Goal: Task Accomplishment & Management: Manage account settings

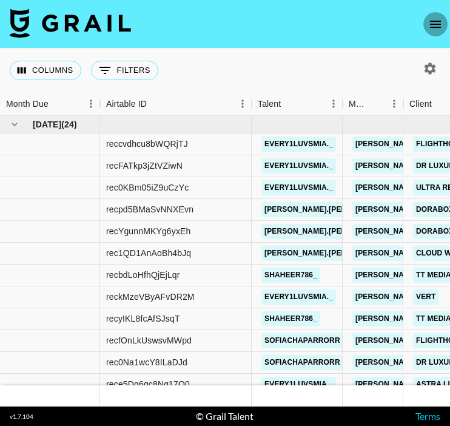
click at [429, 22] on icon "open drawer" at bounding box center [435, 24] width 15 height 15
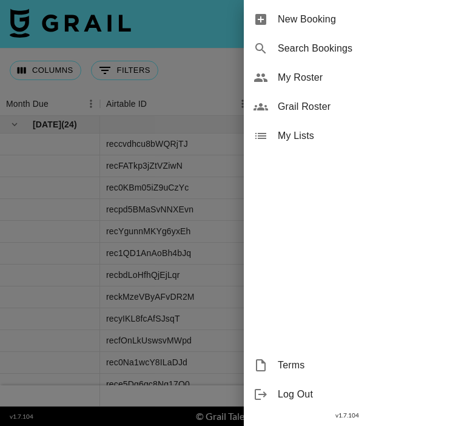
click at [312, 81] on span "My Roster" at bounding box center [359, 77] width 163 height 15
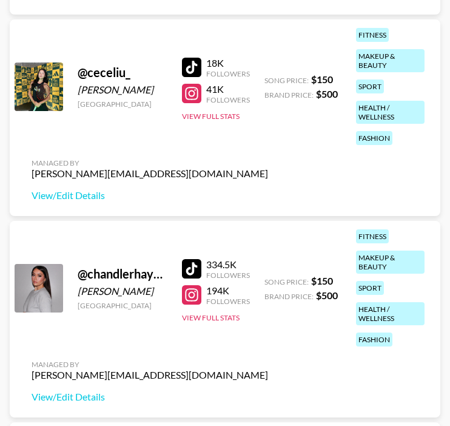
scroll to position [845, 0]
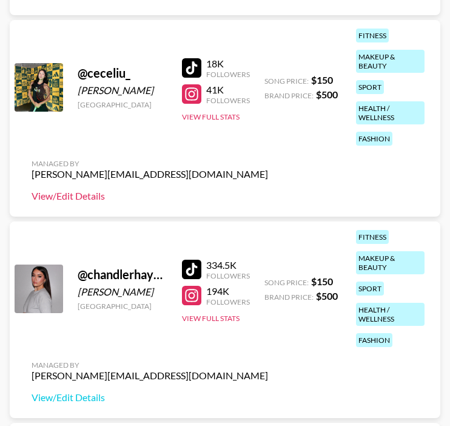
click at [75, 199] on link "View/Edit Details" at bounding box center [150, 196] width 236 height 12
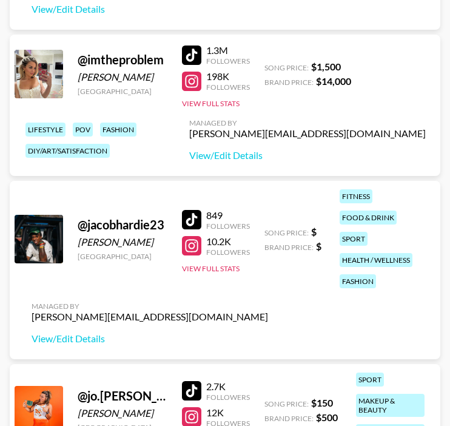
scroll to position [1845, 0]
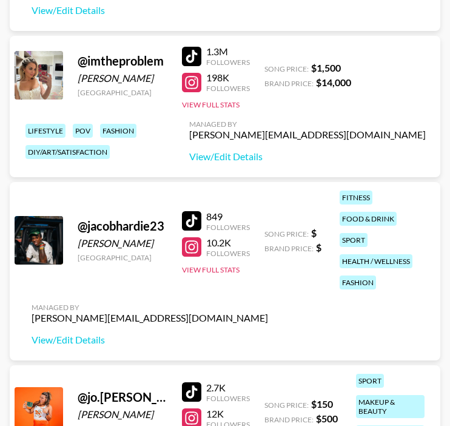
click at [189, 219] on div at bounding box center [191, 220] width 19 height 19
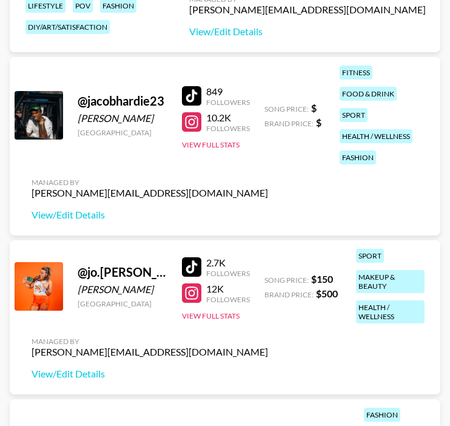
scroll to position [1977, 0]
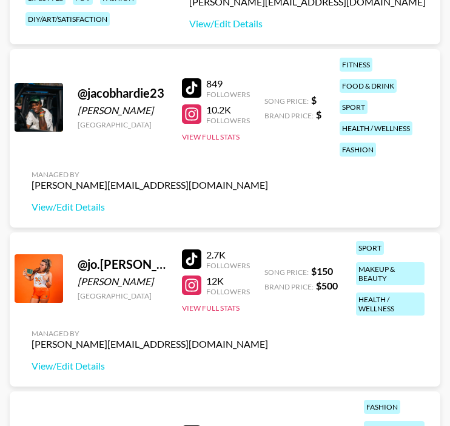
click at [191, 256] on div at bounding box center [191, 258] width 19 height 19
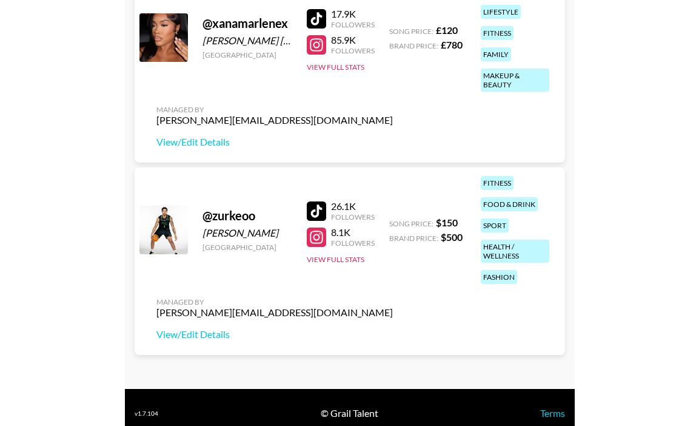
scroll to position [7169, 0]
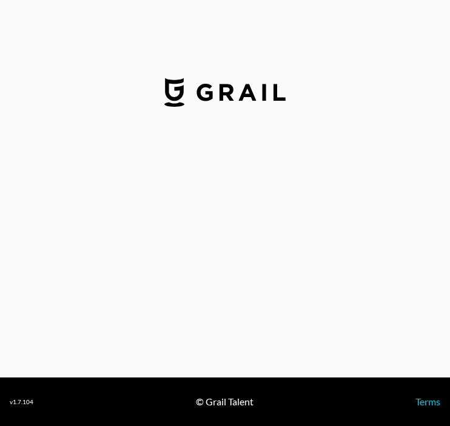
select select "USD"
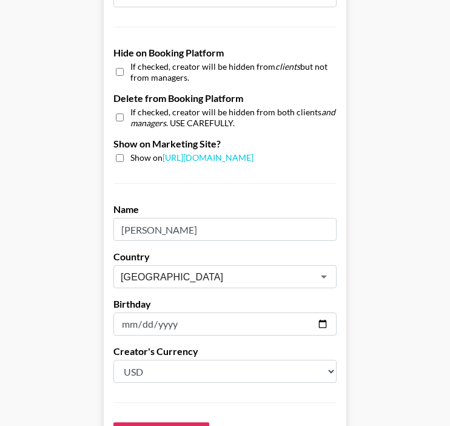
scroll to position [1164, 0]
